Goal: Find specific page/section: Find specific page/section

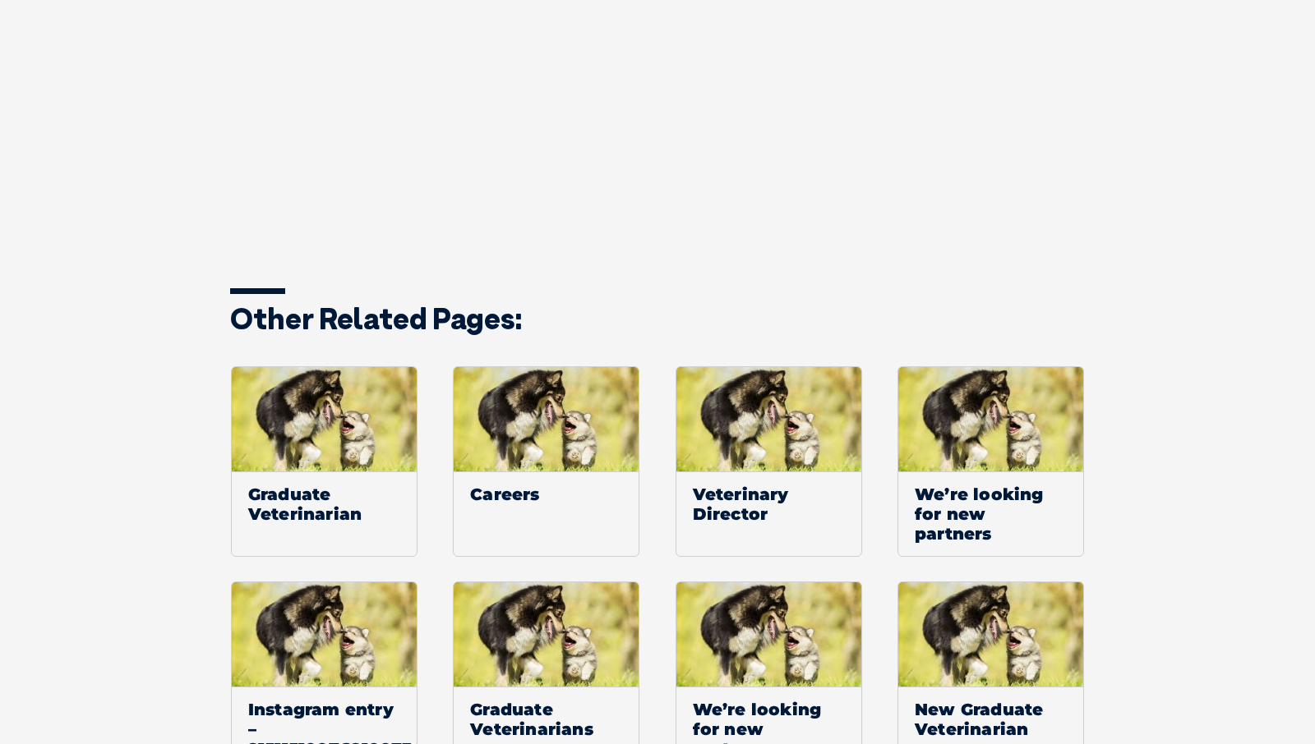
scroll to position [2449, 0]
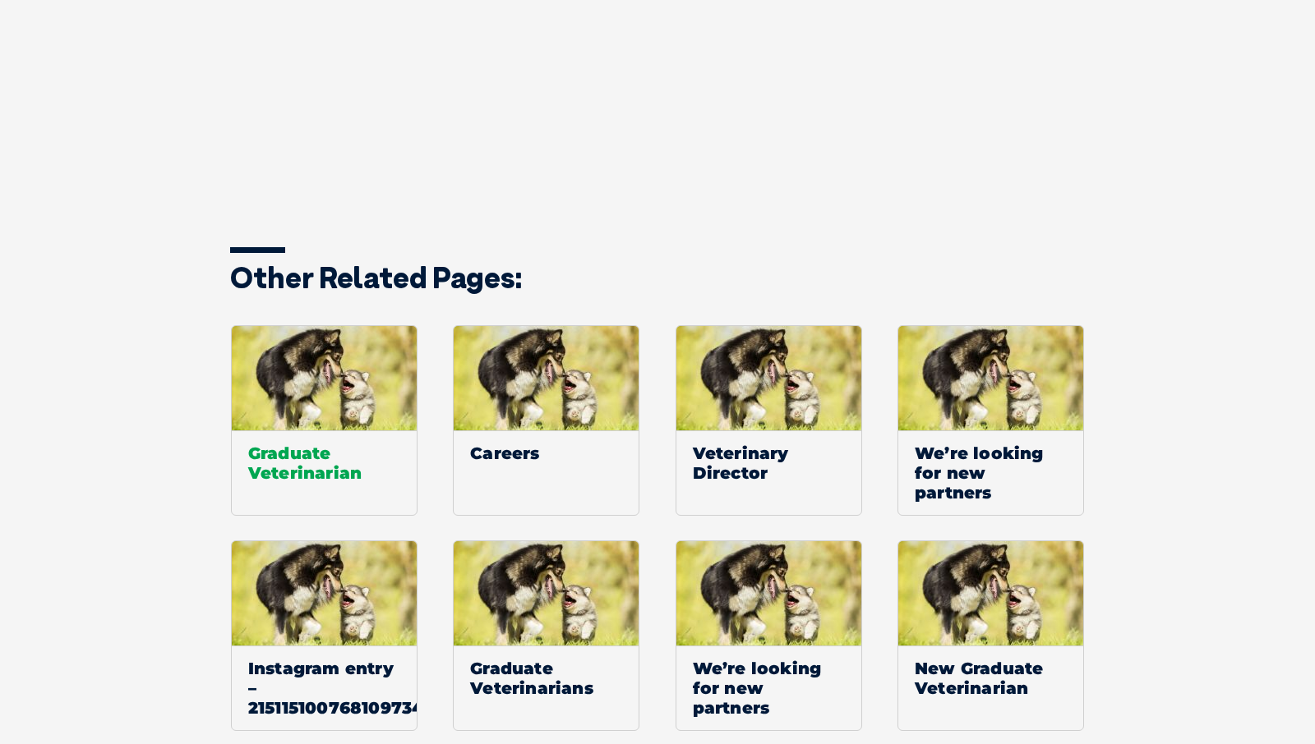
click at [366, 444] on span "Graduate Veterinarian" at bounding box center [324, 463] width 185 height 65
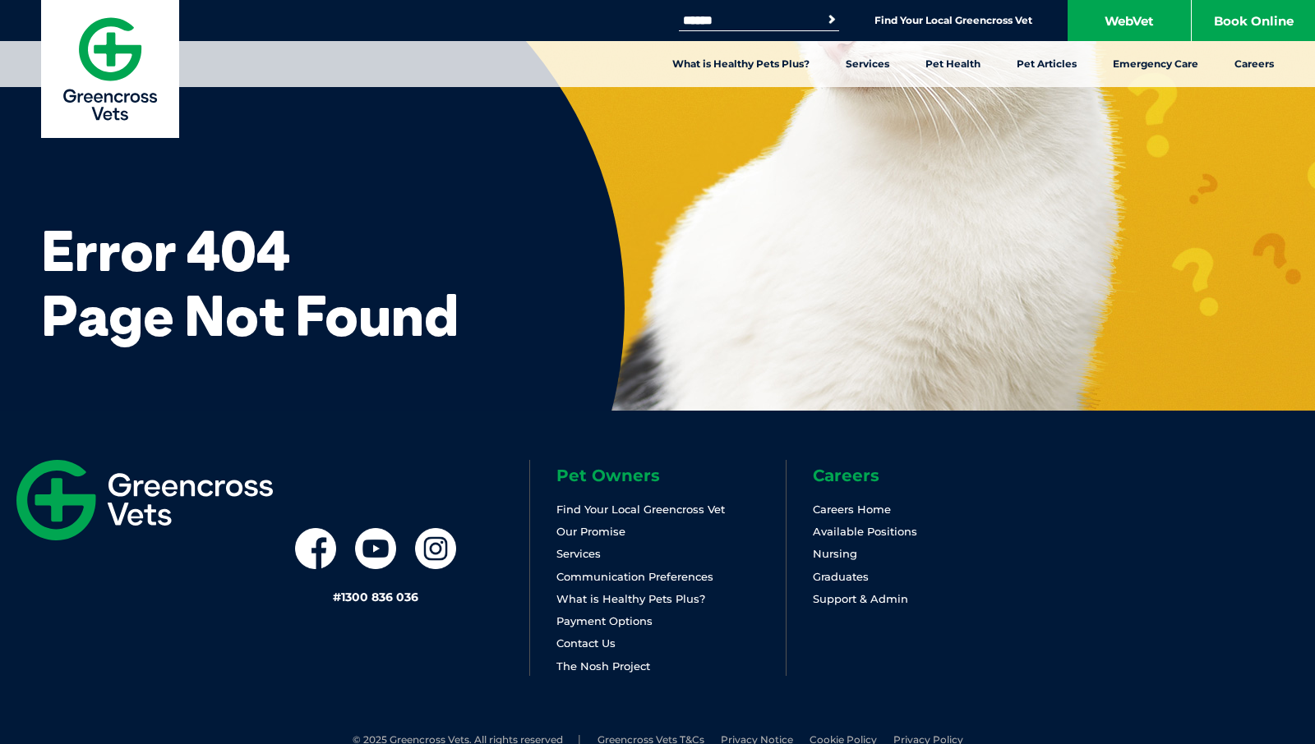
scroll to position [48, 0]
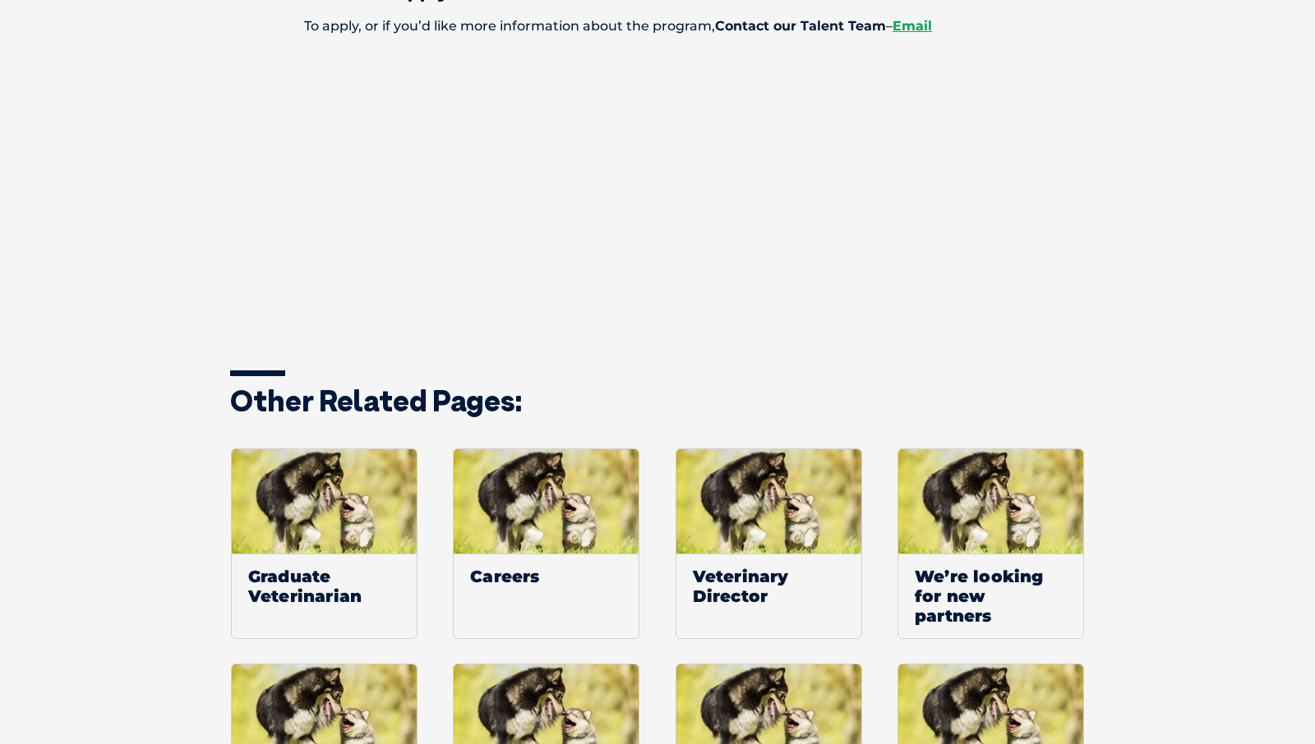
scroll to position [2395, 0]
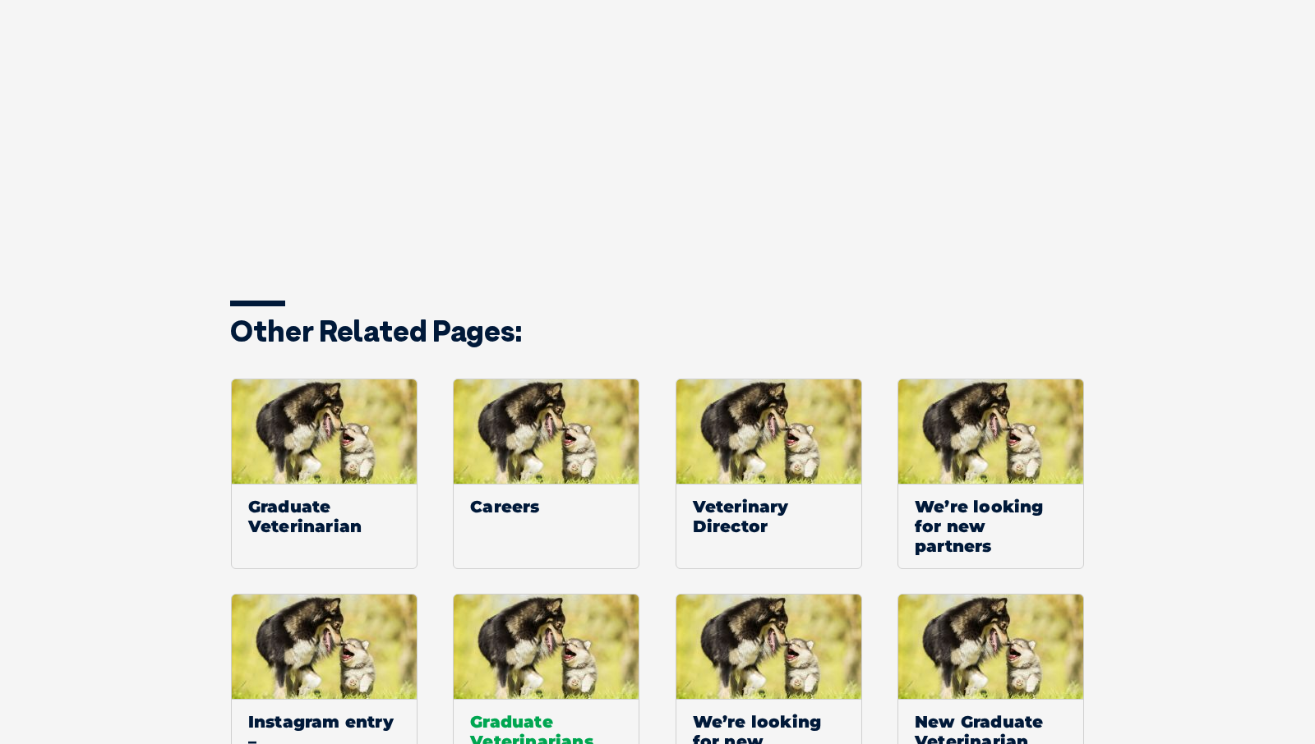
click at [533, 699] on span "Graduate Veterinarians" at bounding box center [546, 731] width 185 height 65
